Goal: Transaction & Acquisition: Download file/media

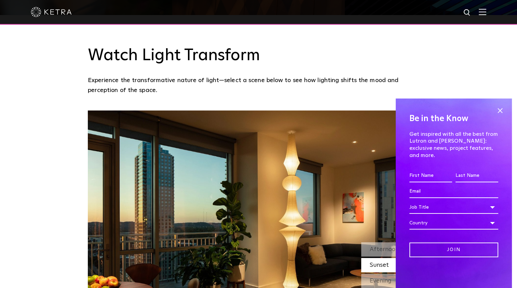
scroll to position [561, 0]
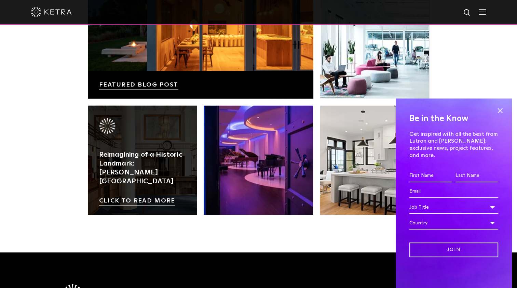
drag, startPoint x: 0, startPoint y: 0, endPoint x: 96, endPoint y: 105, distance: 142.0
click at [96, 105] on link at bounding box center [142, 159] width 109 height 109
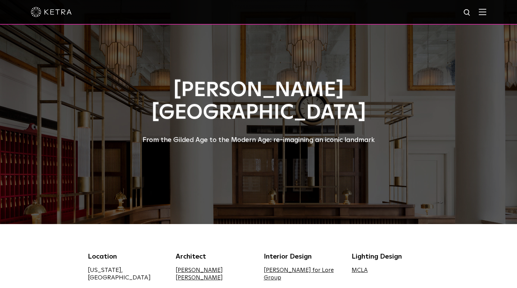
click at [486, 9] on img at bounding box center [483, 12] width 8 height 6
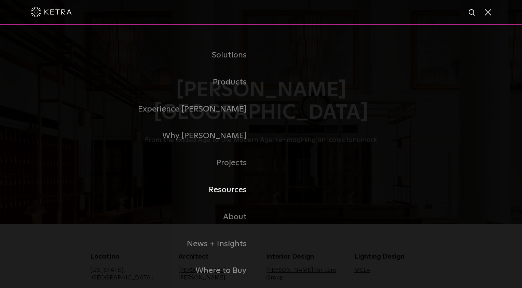
click at [227, 193] on link "Resources" at bounding box center [175, 189] width 171 height 27
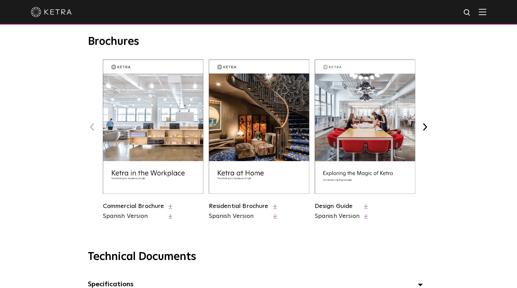
scroll to position [273, 0]
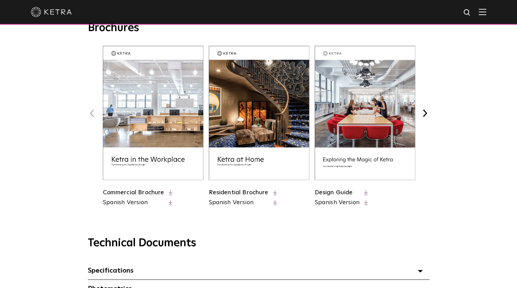
click at [153, 191] on link "Commercial Brochure" at bounding box center [134, 192] width 62 height 6
